Goal: Task Accomplishment & Management: Manage account settings

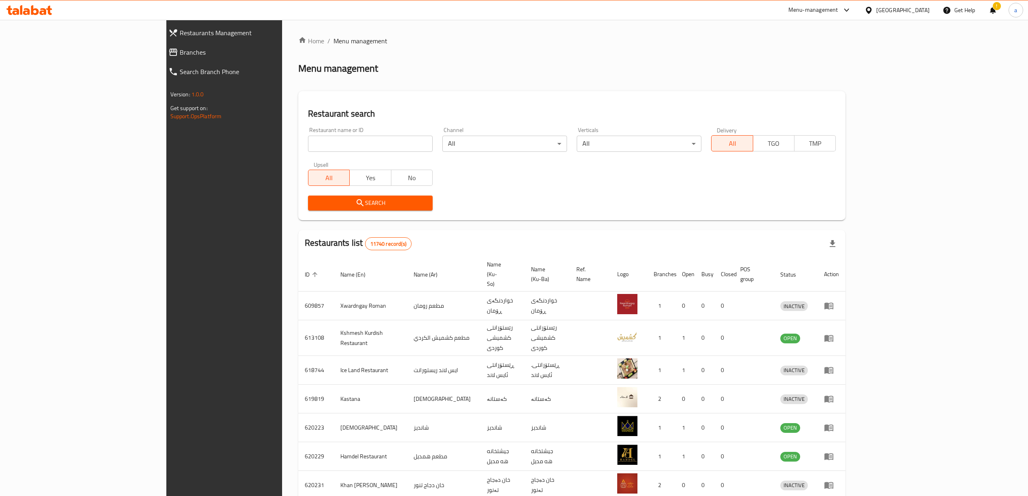
click at [180, 55] on span "Branches" at bounding box center [256, 52] width 152 height 10
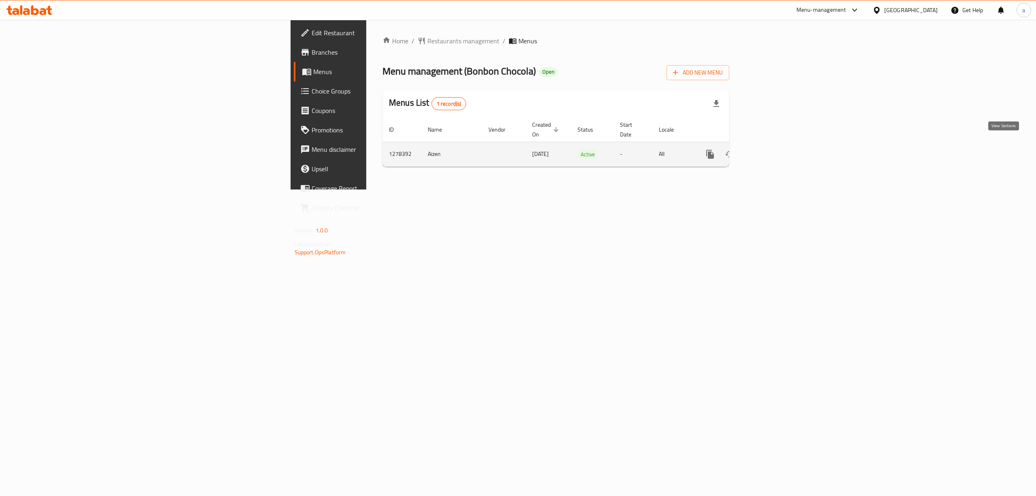
click at [778, 151] on link "enhanced table" at bounding box center [768, 153] width 19 height 19
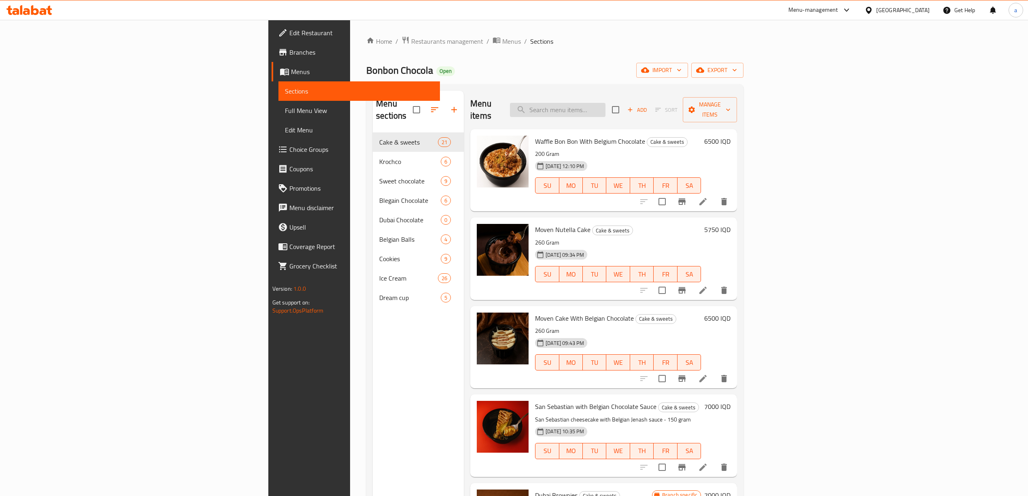
click at [605, 103] on input "search" at bounding box center [557, 110] width 95 height 14
paste input "Cranchy Bitsachio Sweet"
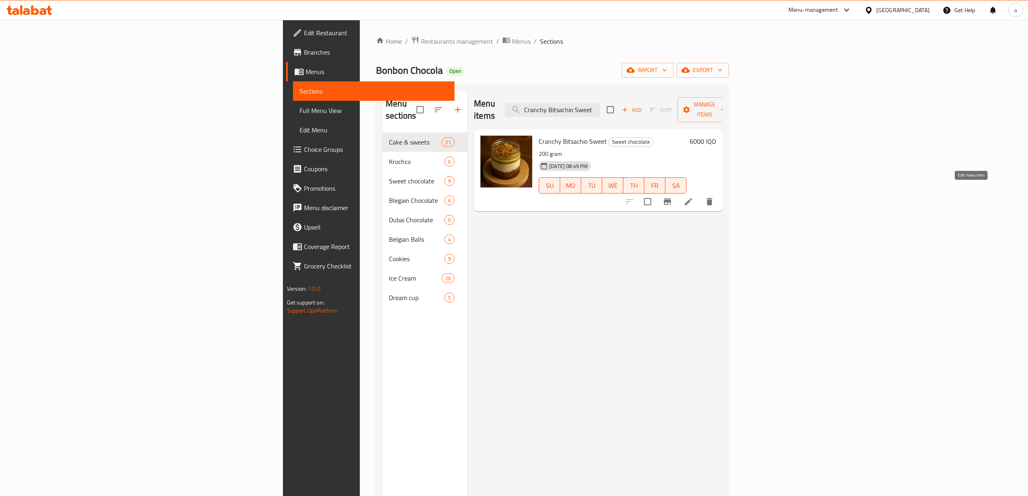
type input "Cranchy Bitsachio Sweet"
click at [692, 198] on icon at bounding box center [688, 201] width 7 height 7
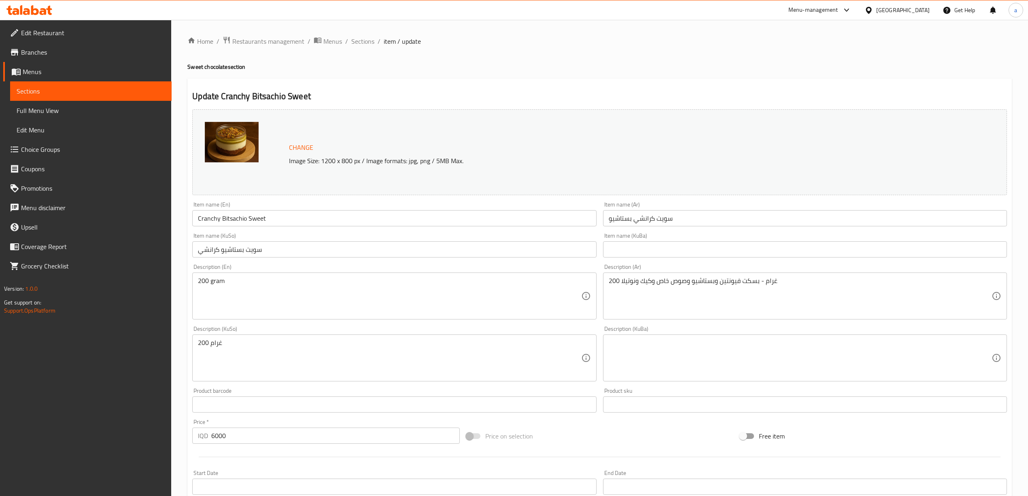
click at [250, 253] on input "سويت بستاشيو كرانشي" at bounding box center [394, 249] width 404 height 16
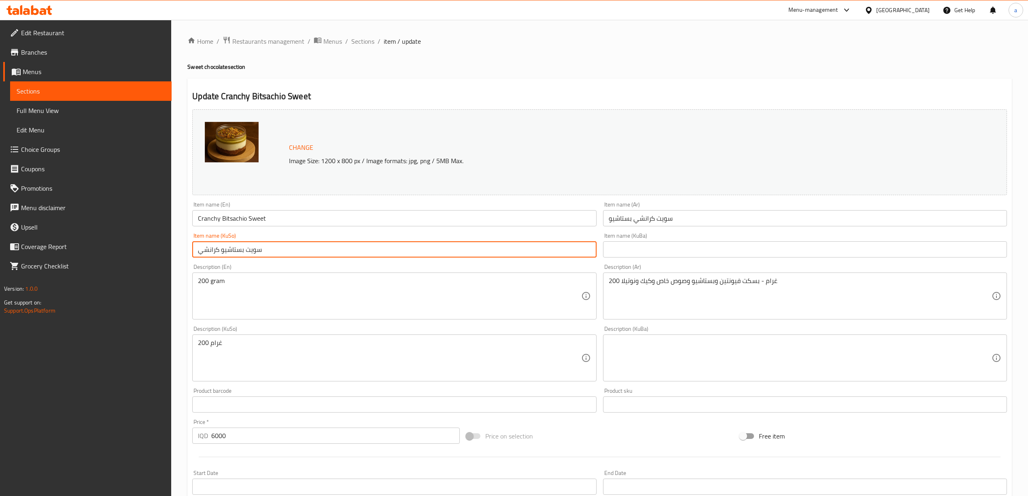
click at [250, 253] on input "سويت بستاشيو كرانشي" at bounding box center [394, 249] width 404 height 16
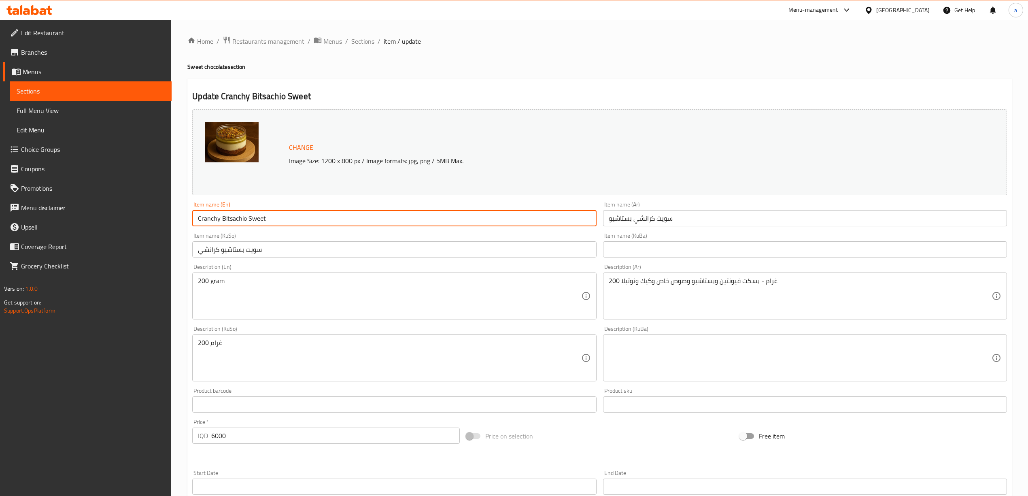
drag, startPoint x: 247, startPoint y: 218, endPoint x: 297, endPoint y: 214, distance: 49.9
click at [297, 214] on input "Cranchy Bitsachio Sweet" at bounding box center [394, 218] width 404 height 16
paste input "Sweet"
type input "Sweet Cranchy Pitsachio"
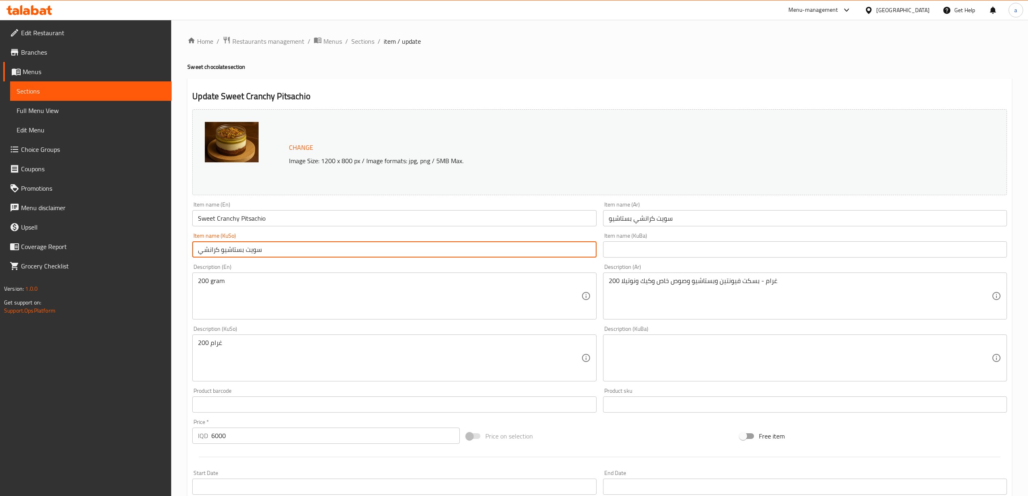
click at [443, 242] on input "سويت بستاشيو كرانشي" at bounding box center [394, 249] width 404 height 16
type input "فستەقی سویت کڕانچی"
click at [679, 250] on input "text" at bounding box center [805, 249] width 404 height 16
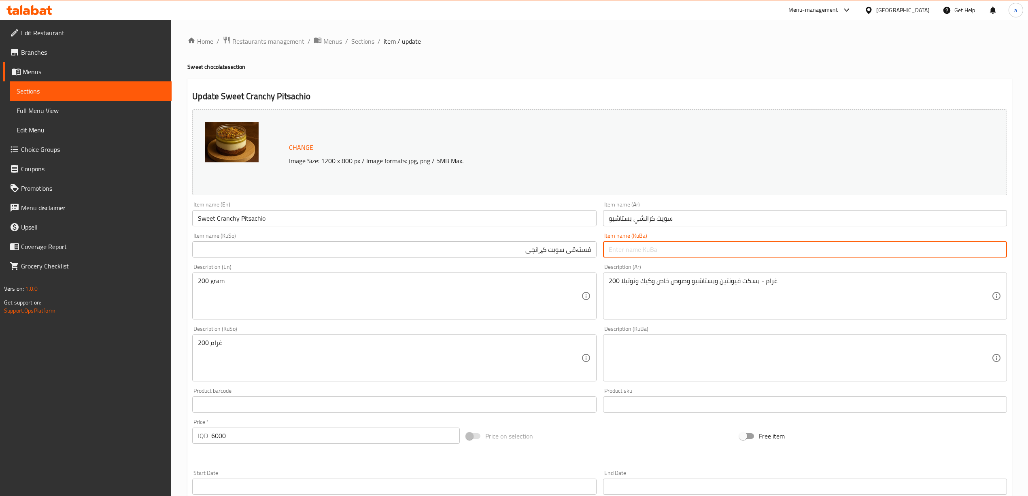
paste input "فستەقی سویت کڕانچی"
type input "فستەقی سویت کڕانچی"
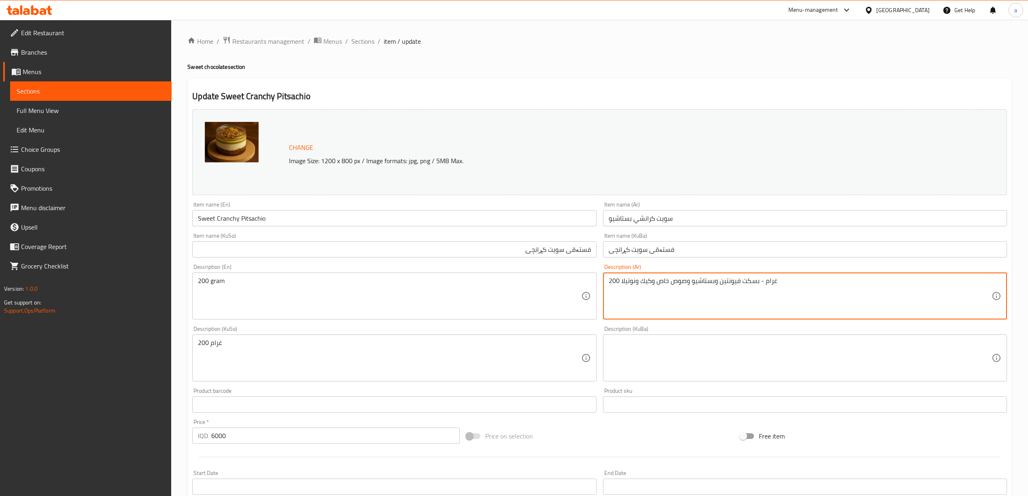
click at [709, 278] on textarea "200 غرام - بسكت فيونتين وبستاشيو وصوص خاص وكيك ونوتيلا" at bounding box center [799, 296] width 383 height 38
type textarea "200 جرام بسكويت فيونتين، بستاشيو، صوص خاص، كيك ونوتيلا"
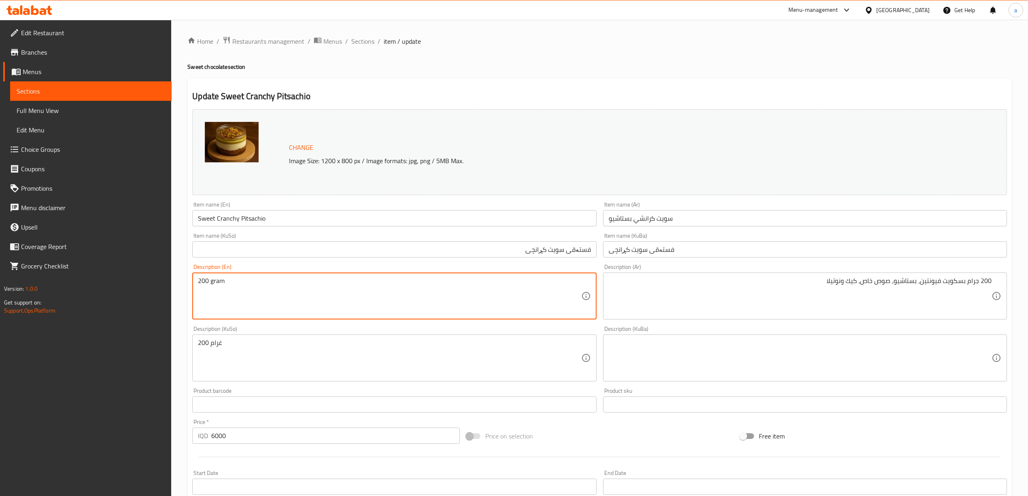
click at [267, 287] on textarea "200 gram" at bounding box center [389, 296] width 383 height 38
click at [269, 287] on textarea "200 gram" at bounding box center [389, 296] width 383 height 38
click at [269, 285] on textarea "200 gram" at bounding box center [389, 296] width 383 height 38
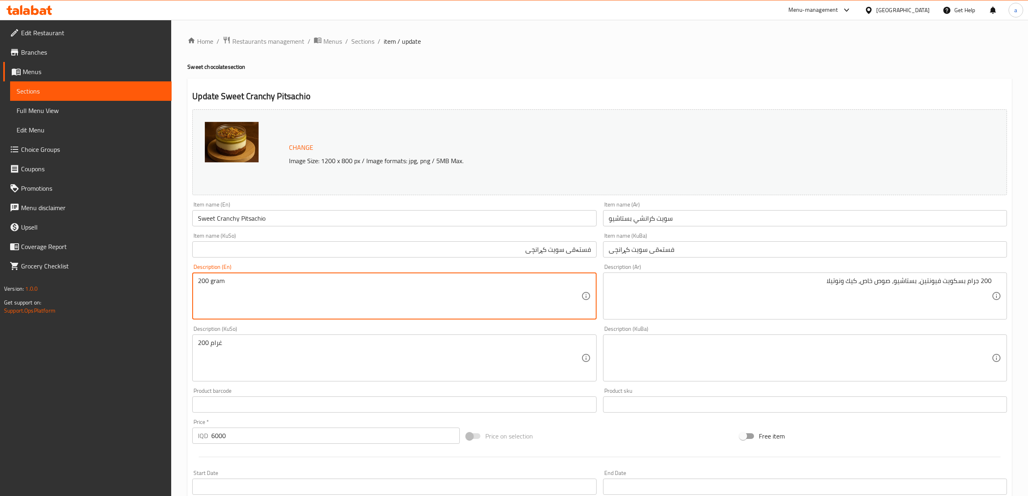
paste textarea "Grams of Fountain biscuits, pistachios, special sauce, cake and Nutella"
type textarea "200 Grams of Fountain biscuits, pistachios, special sauce, cake and Nutella"
click at [753, 358] on textarea at bounding box center [799, 358] width 383 height 38
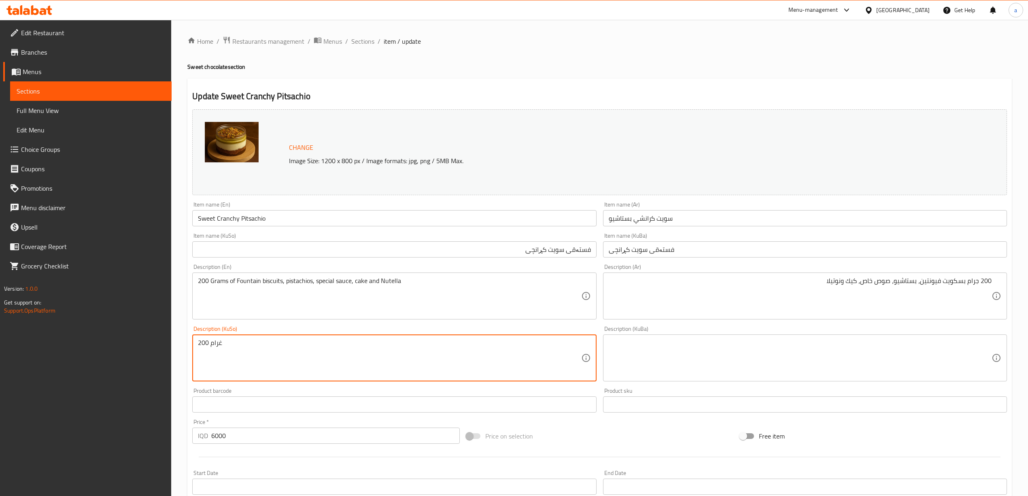
click at [416, 363] on textarea "200 غرام" at bounding box center [389, 358] width 383 height 38
type textarea "200 گرام لە بیسکویتی فاونتەین، فستەق، سۆسی تایبەت، کێک و نۆتێلا"
click at [714, 339] on textarea at bounding box center [799, 358] width 383 height 38
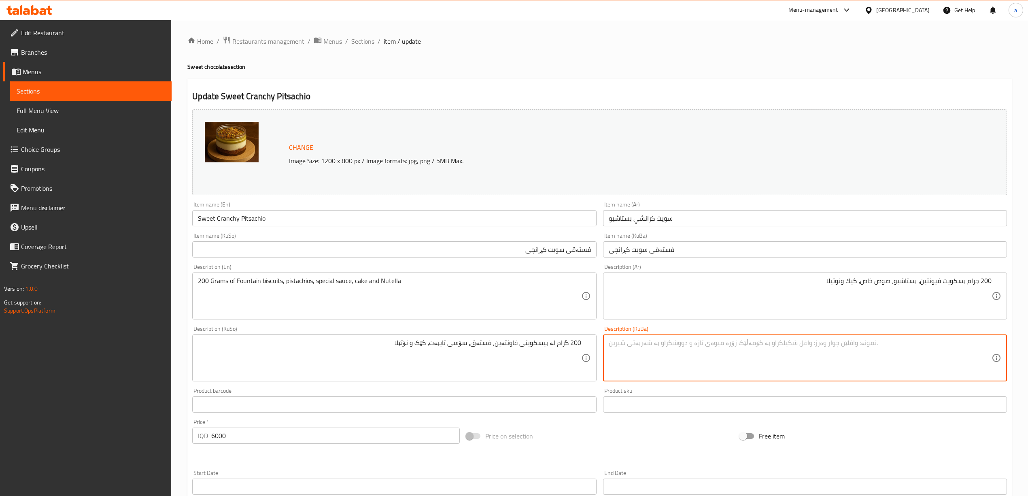
paste textarea "200 گرام لە بیسکویتی فاونتەین، فستەق، سۆسی تایبەت، کێک و نۆتێلا"
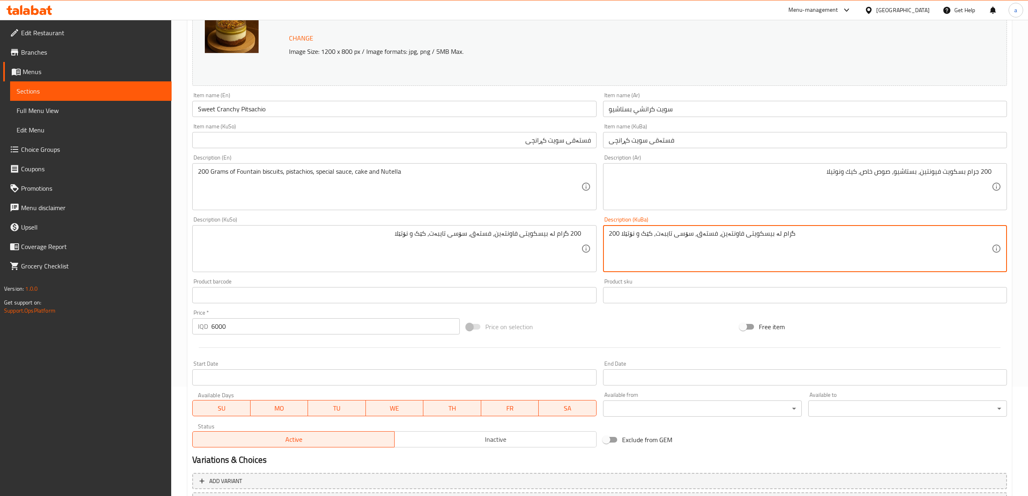
scroll to position [180, 0]
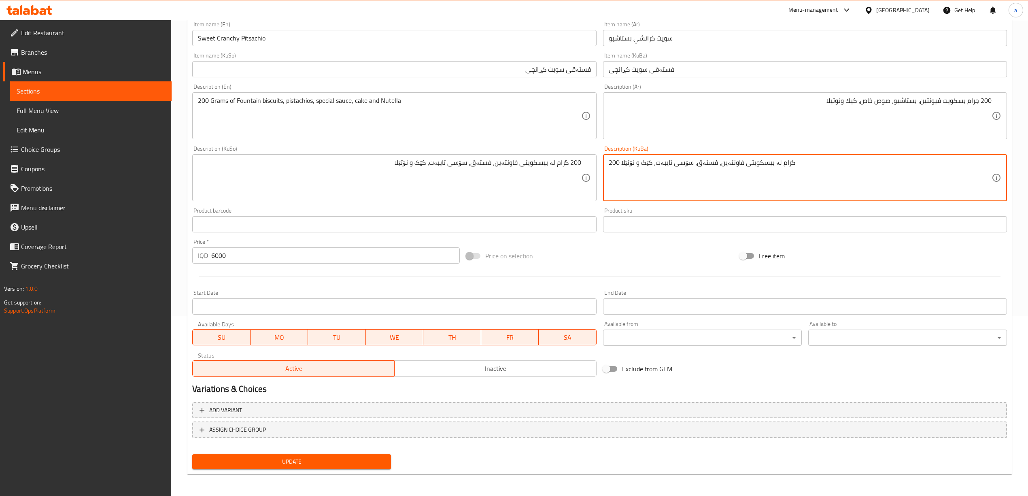
type textarea "200 گرام لە بیسکویتی فاونتەین، فستەق، سۆسی تایبەت، کێک و نۆتێلا"
click at [262, 454] on button "Update" at bounding box center [291, 461] width 199 height 15
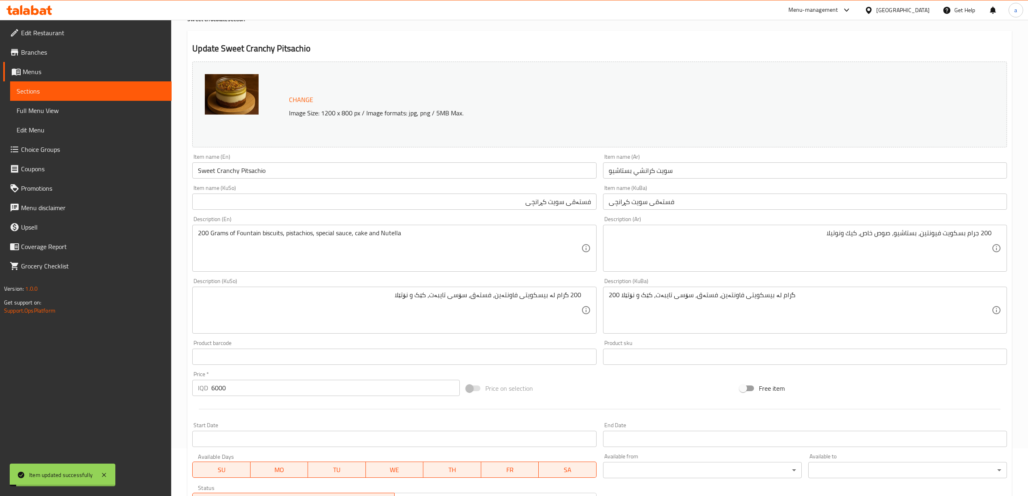
scroll to position [0, 0]
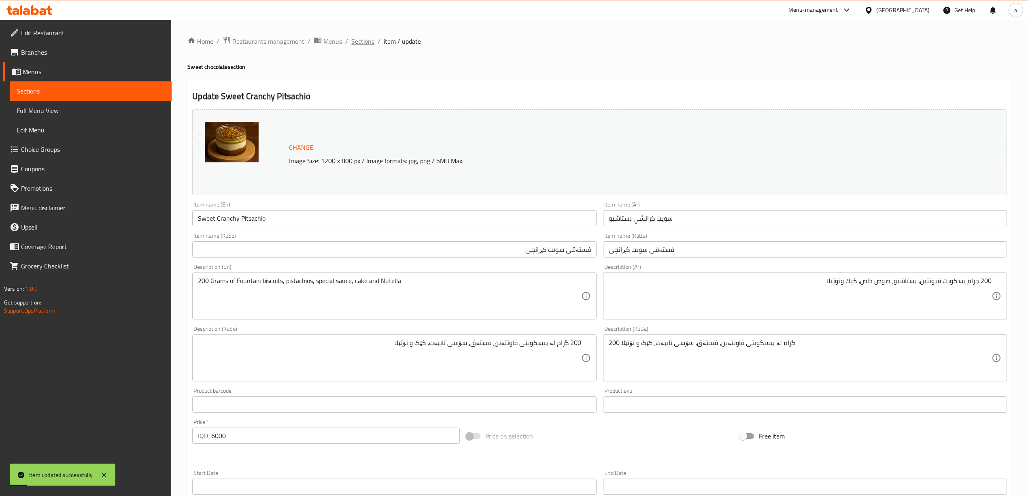
click at [369, 42] on span "Sections" at bounding box center [362, 41] width 23 height 10
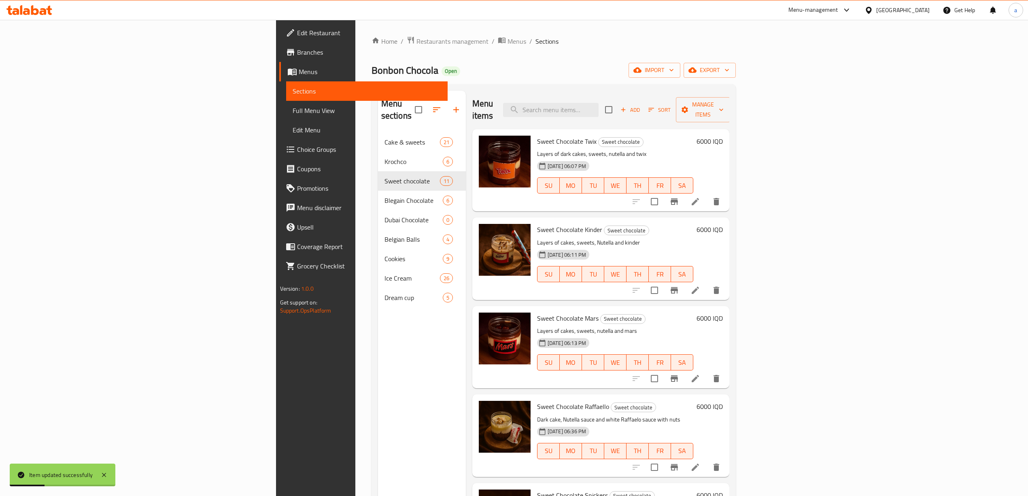
click at [286, 104] on link "Full Menu View" at bounding box center [366, 110] width 161 height 19
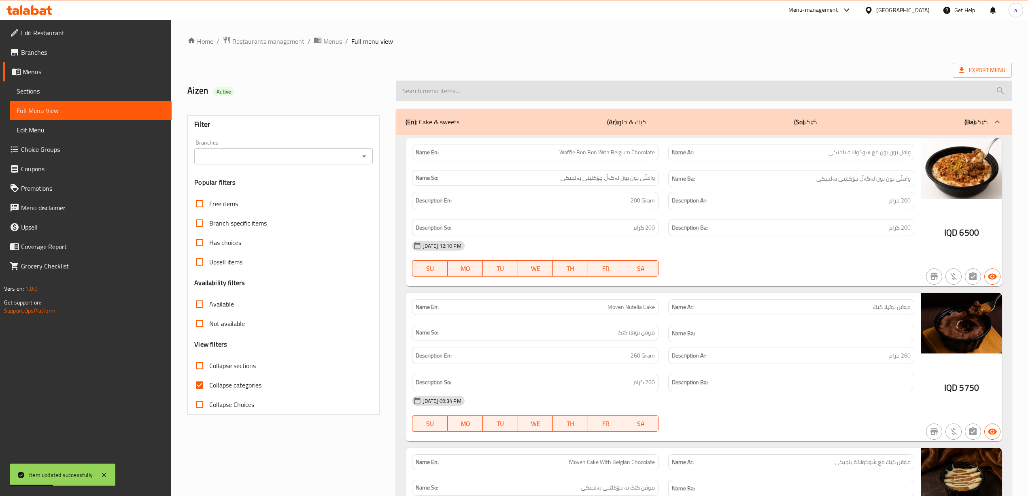
click at [583, 98] on input "search" at bounding box center [703, 91] width 615 height 21
paste input "Sweet"
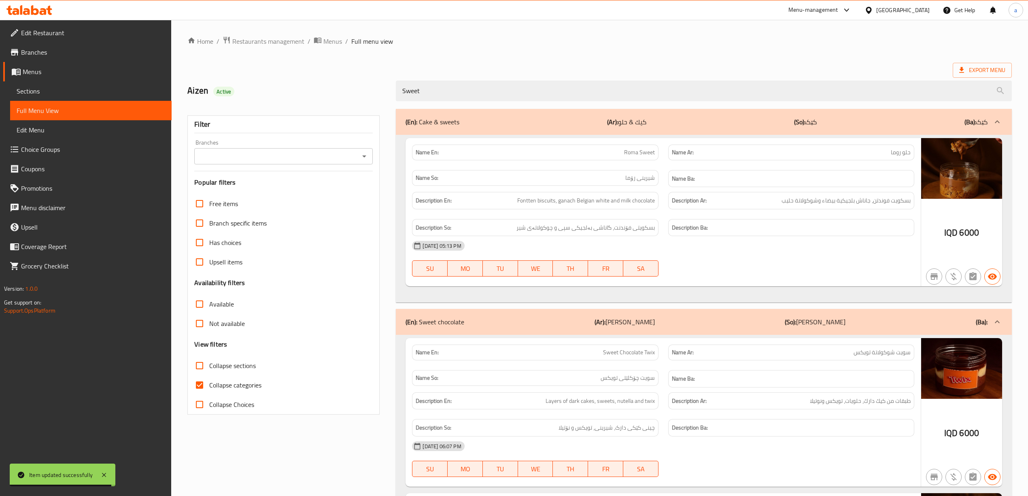
click at [365, 155] on icon "Open" at bounding box center [364, 156] width 10 height 10
type input "Sweet"
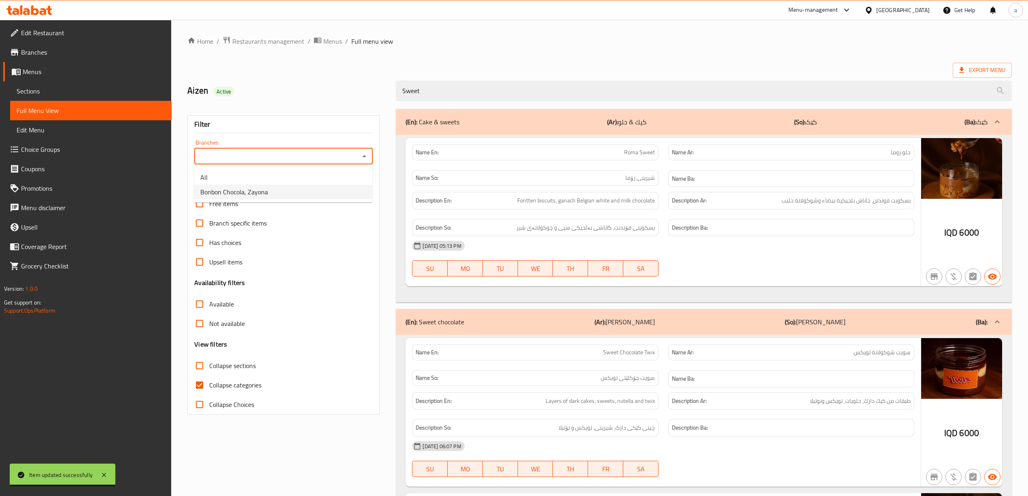
click at [300, 187] on li "Bonbon Chocola, Zayona" at bounding box center [283, 191] width 178 height 15
type input "Bonbon Chocola, Zayona"
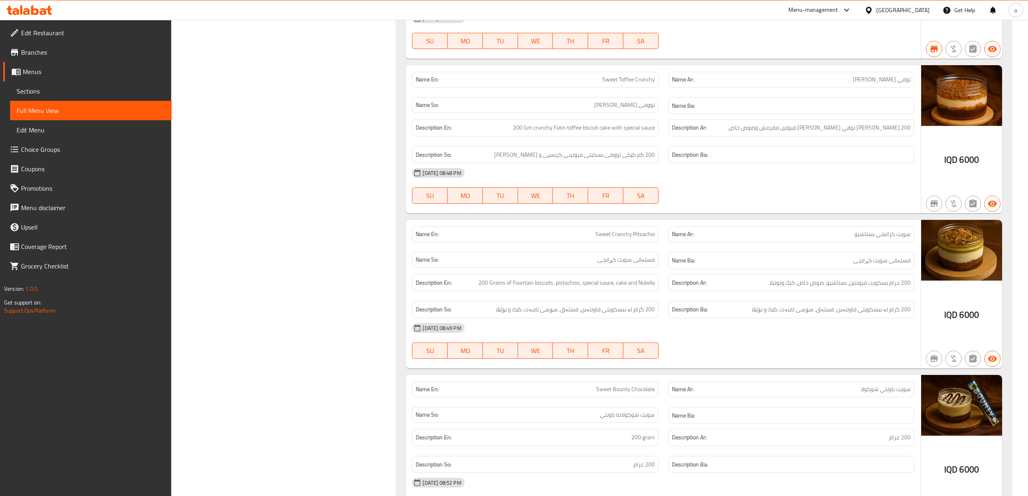
scroll to position [1366, 0]
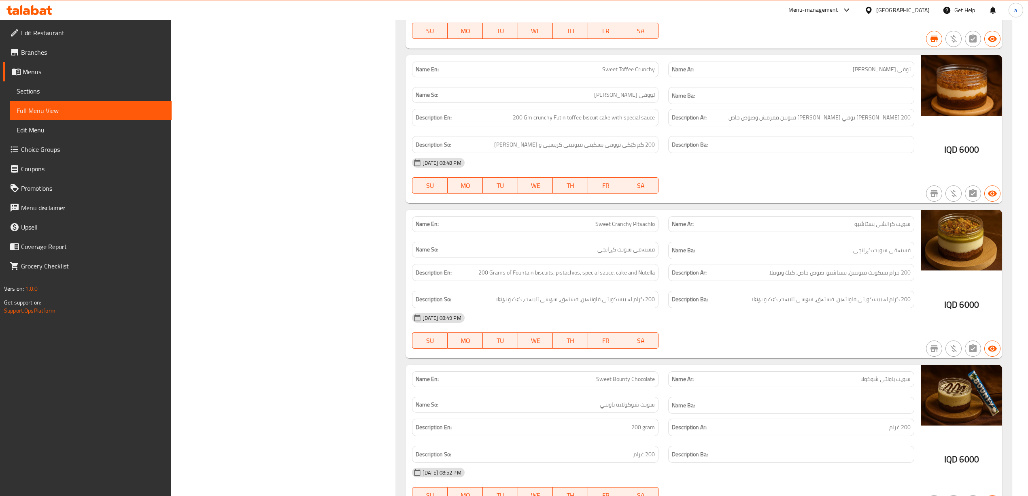
click at [620, 228] on span "Sweet Cranchy Pitsachio" at bounding box center [624, 224] width 59 height 8
copy span "Sweet Cranchy Pitsachio"
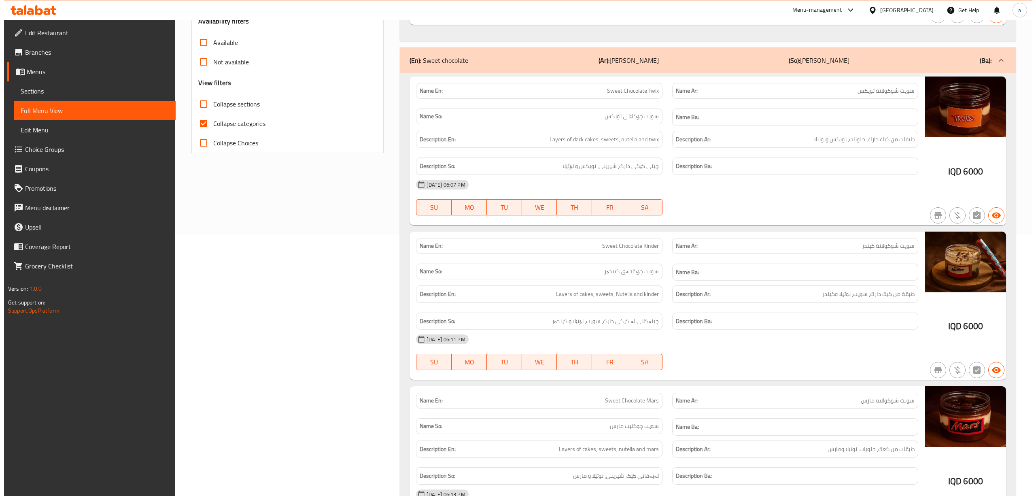
scroll to position [0, 0]
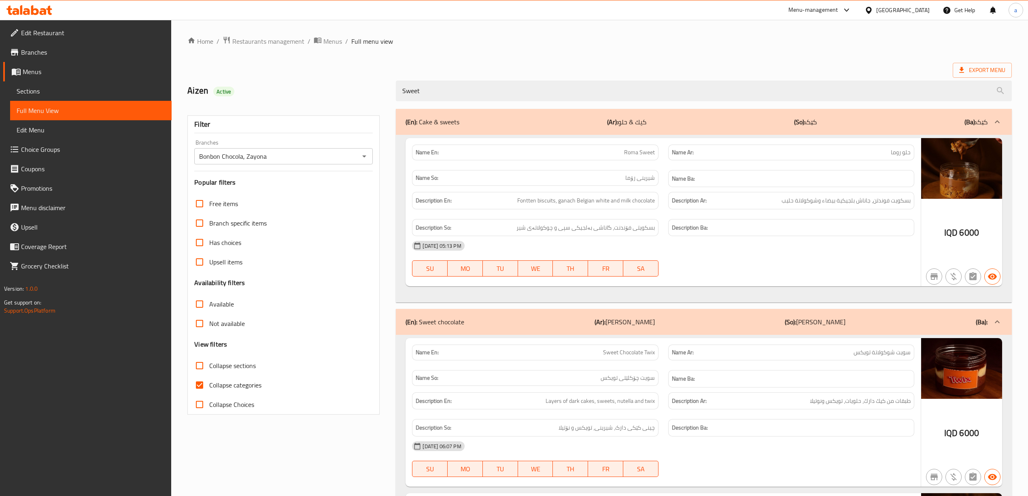
drag, startPoint x: 664, startPoint y: 263, endPoint x: 685, endPoint y: 91, distance: 172.7
click at [537, 98] on input "Sweet" at bounding box center [703, 91] width 615 height 21
paste input "Cranchy Pitsachio"
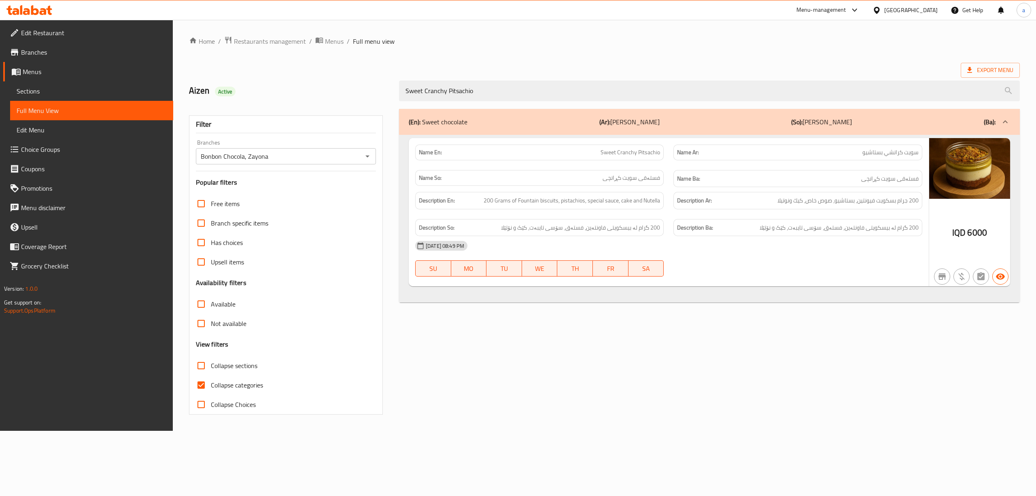
type input "Sweet Cranchy Pitsachio"
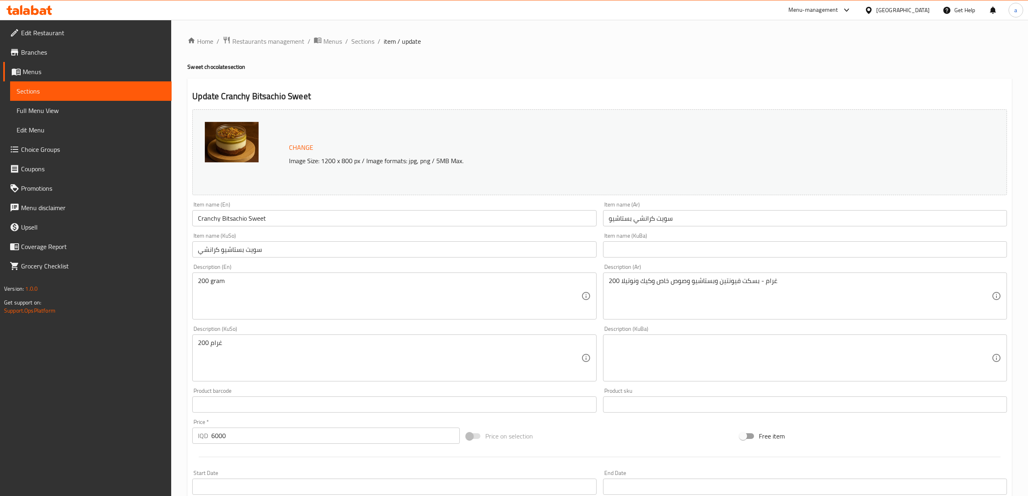
click at [32, 10] on icon at bounding box center [35, 10] width 8 height 10
